Goal: Find specific page/section: Find specific page/section

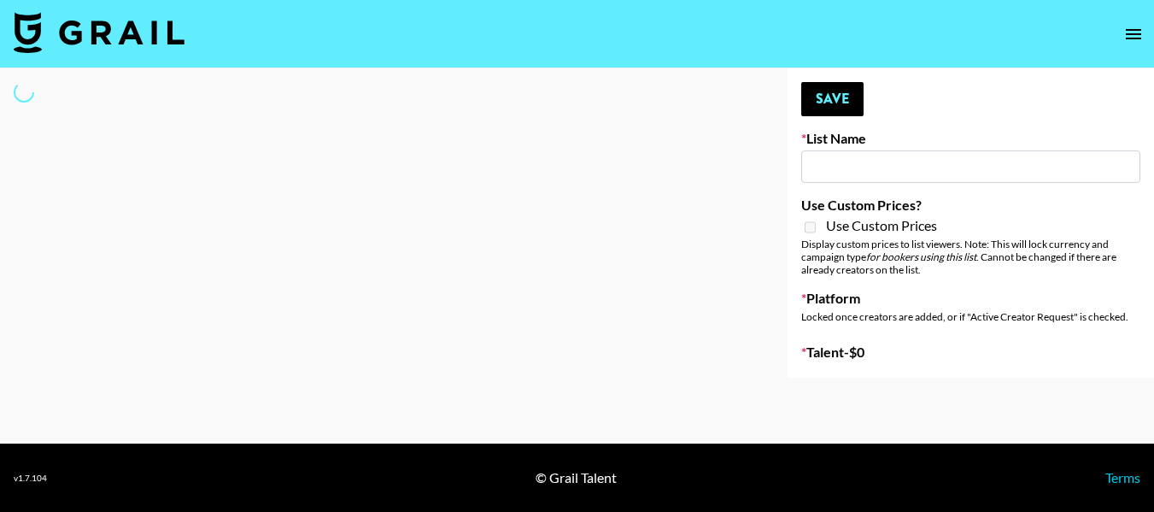
type input "NBC Universal"
select select "Song"
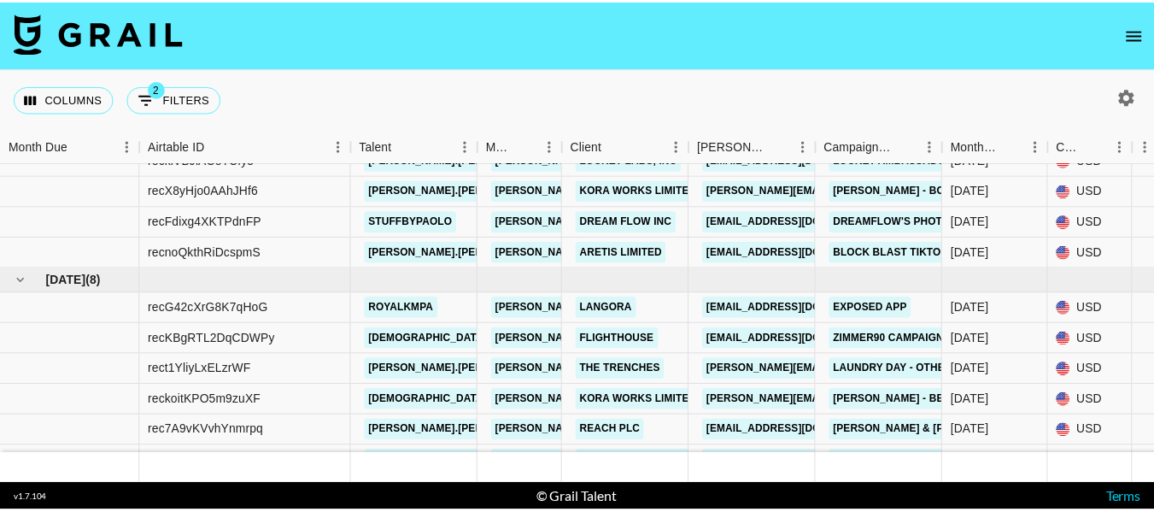
scroll to position [447, 0]
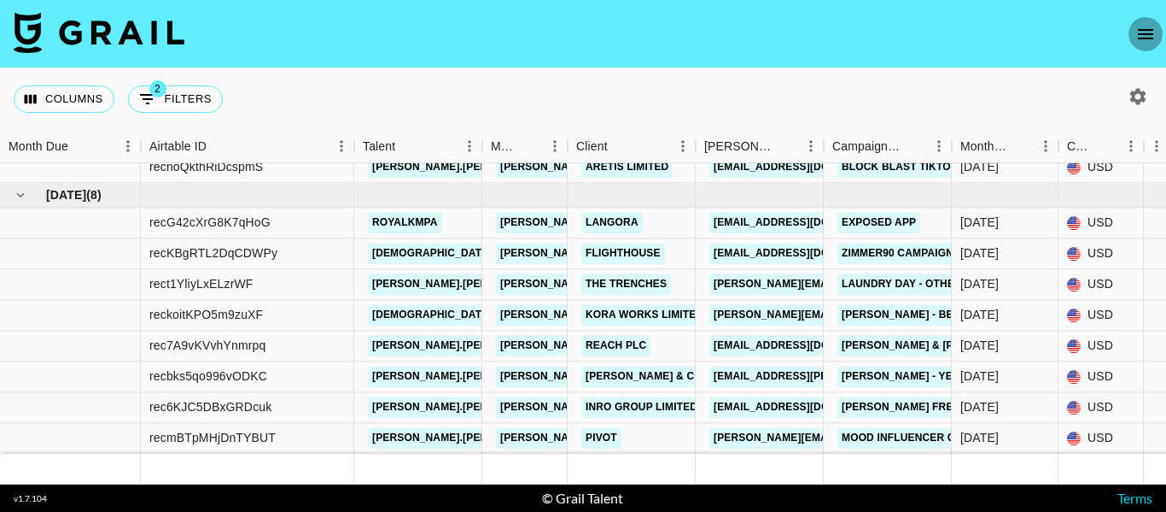
click at [1146, 34] on icon "open drawer" at bounding box center [1145, 34] width 15 height 10
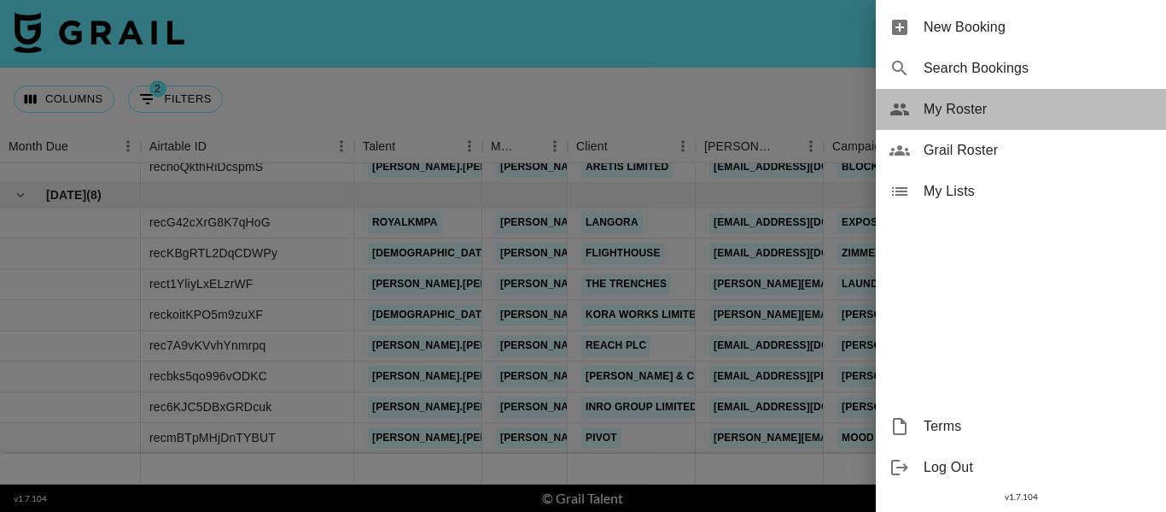
click at [961, 114] on span "My Roster" at bounding box center [1038, 109] width 229 height 20
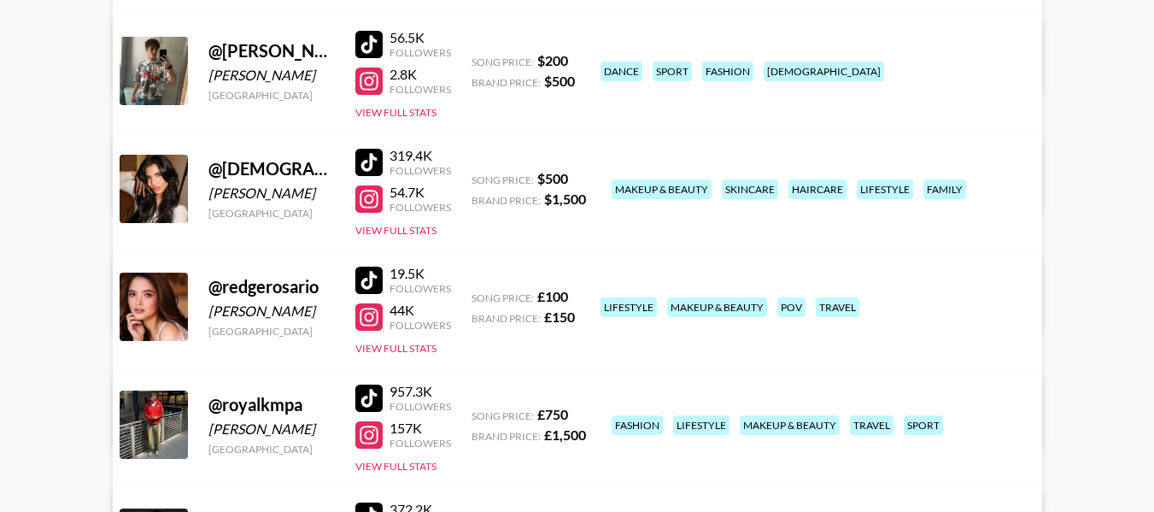
scroll to position [512, 0]
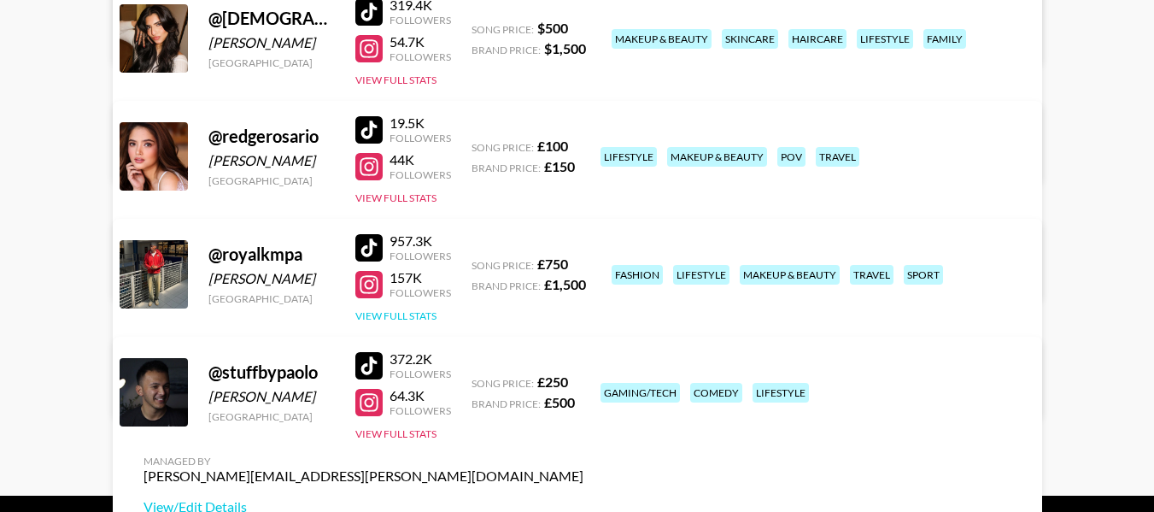
click at [406, 313] on button "View Full Stats" at bounding box center [395, 315] width 81 height 13
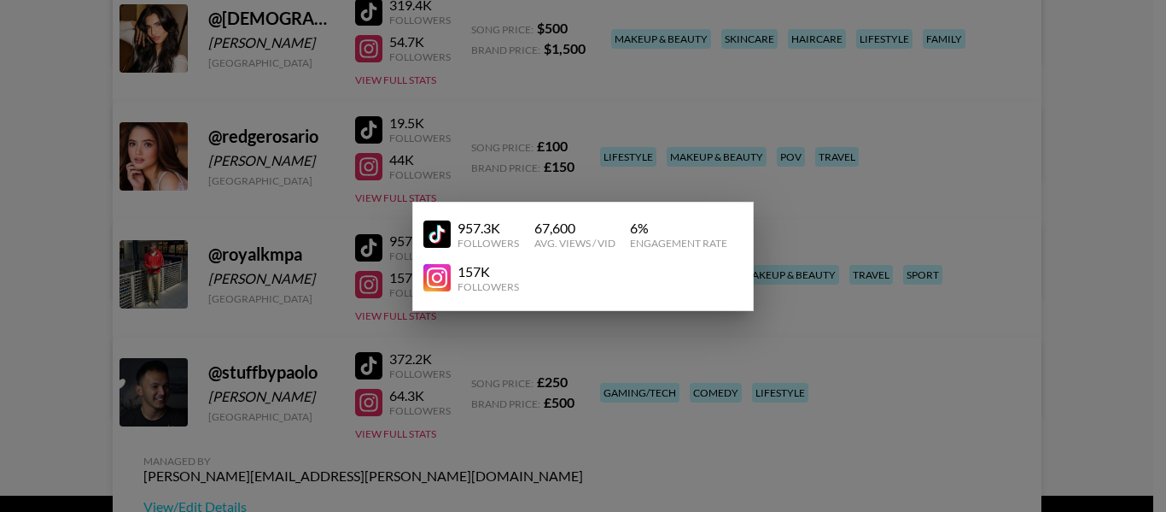
click at [857, 178] on div at bounding box center [583, 256] width 1166 height 512
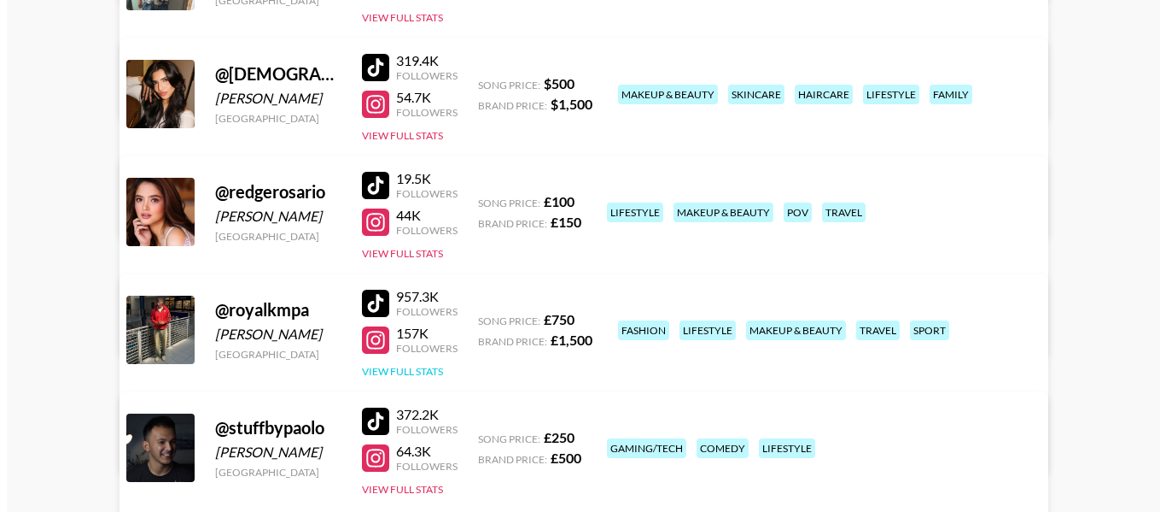
scroll to position [427, 0]
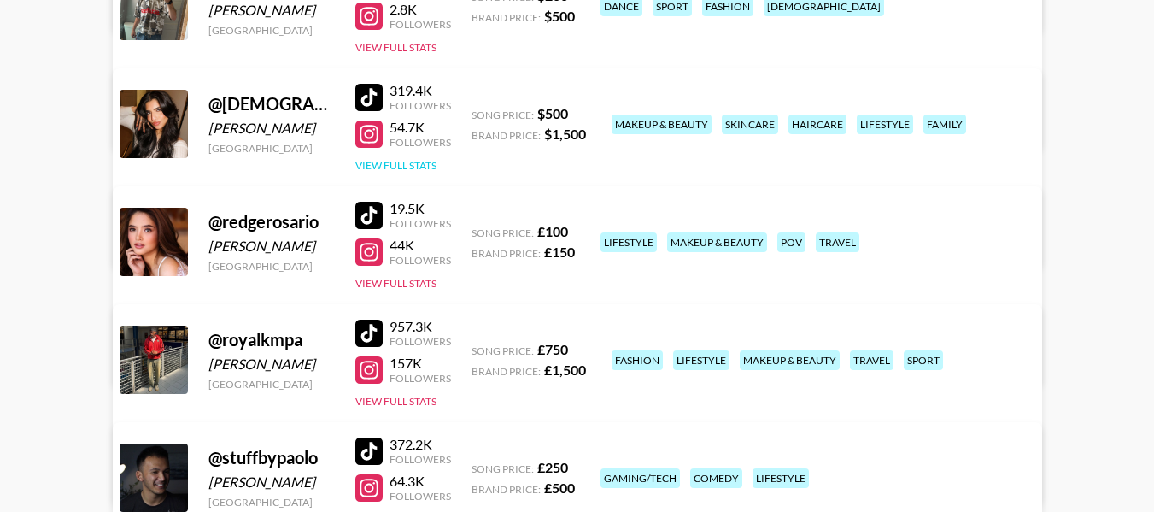
click at [398, 165] on button "View Full Stats" at bounding box center [395, 165] width 81 height 13
